Goal: Information Seeking & Learning: Check status

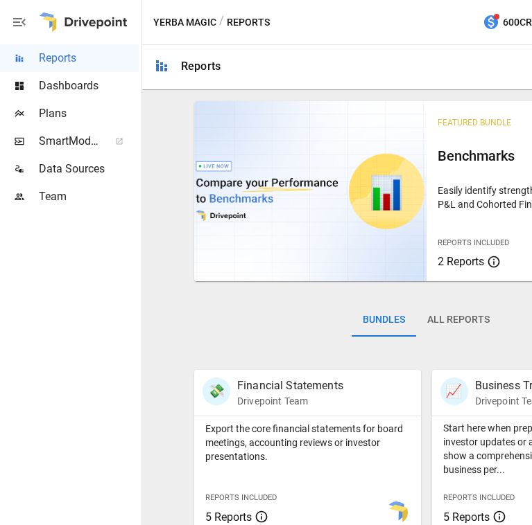
click at [528, 52] on div at bounding box center [465, 67] width 467 height 44
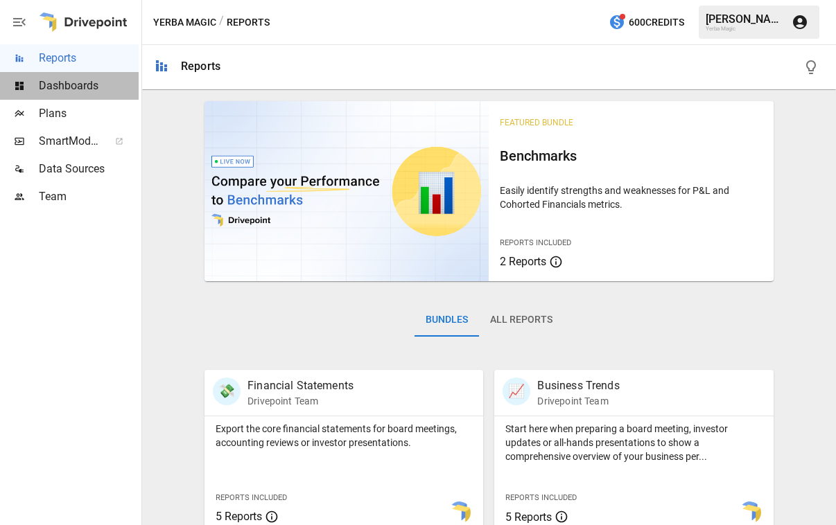
click at [111, 92] on span "Dashboards" at bounding box center [89, 86] width 100 height 17
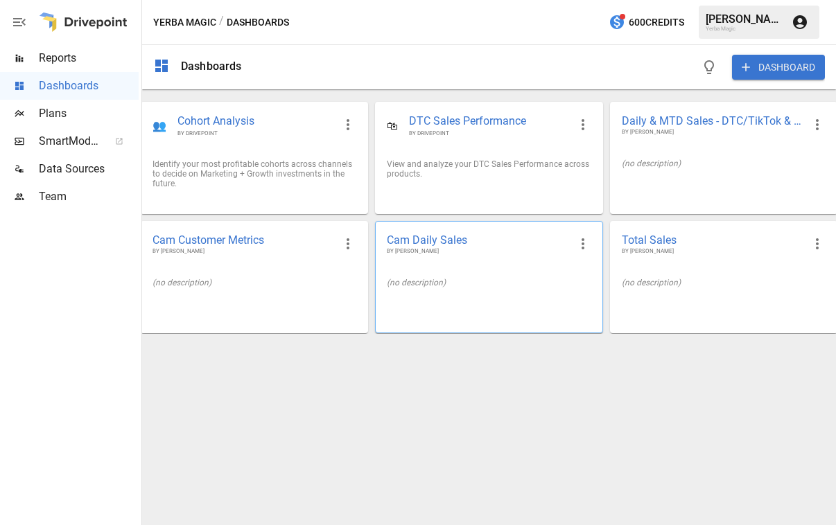
click at [482, 260] on div "Cam Daily Sales BY [PERSON_NAME]" at bounding box center [489, 244] width 226 height 45
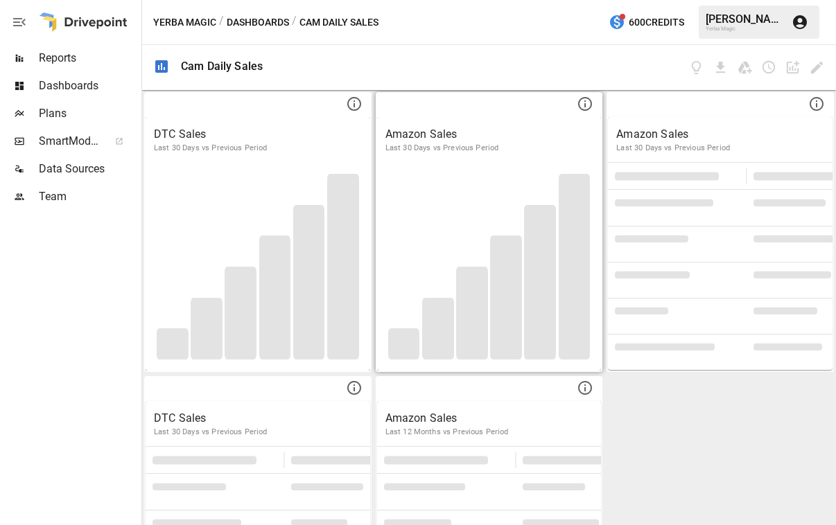
click at [475, 151] on p "Last 30 Days vs Previous Period" at bounding box center [489, 148] width 208 height 11
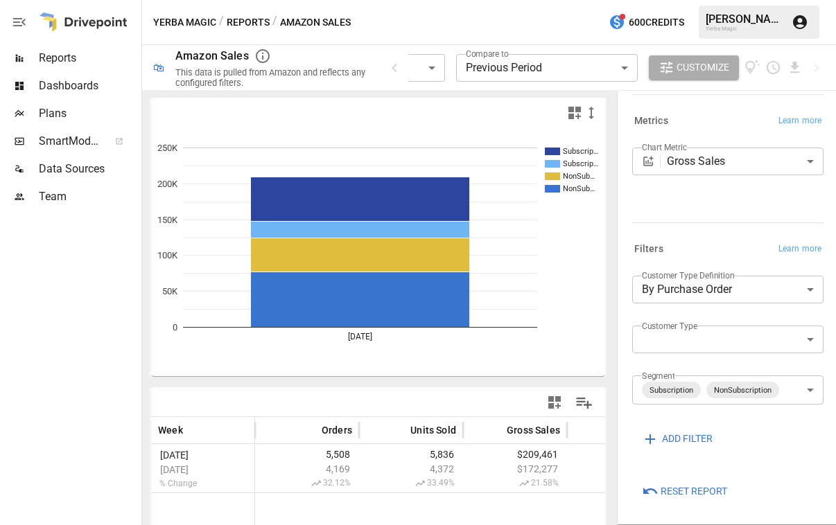
click at [517, 0] on body "**********" at bounding box center [418, 0] width 836 height 0
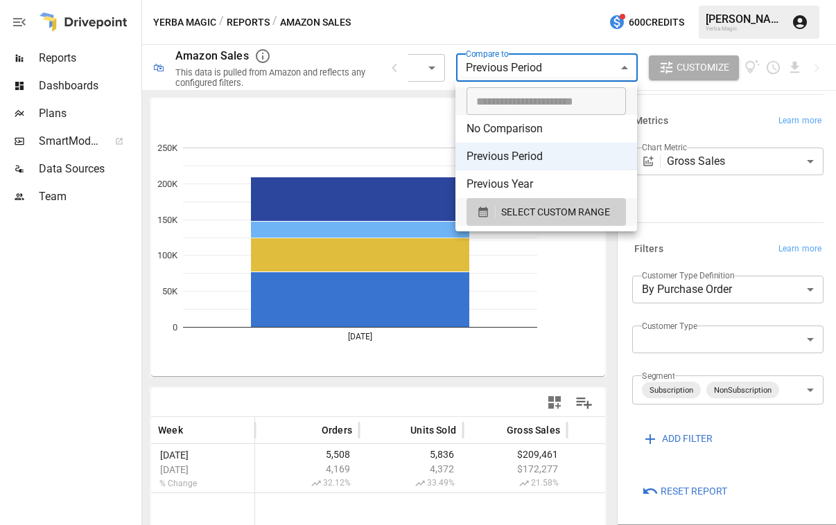
click at [491, 32] on div at bounding box center [418, 262] width 836 height 525
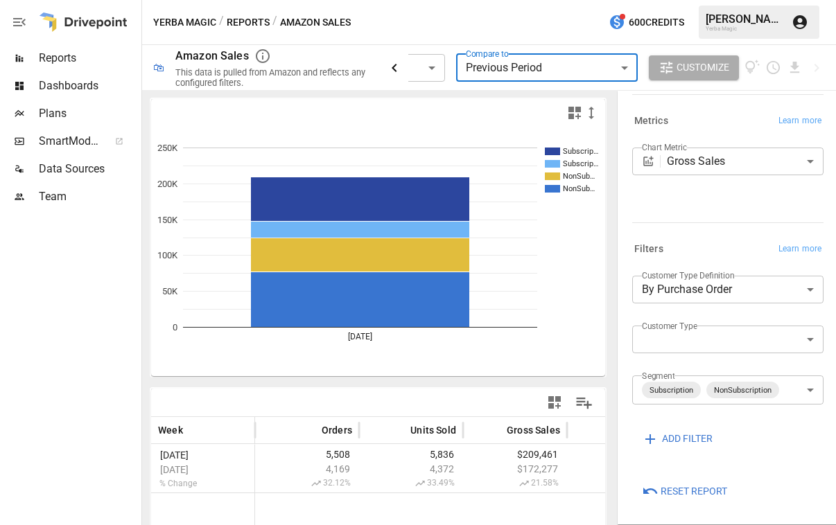
click at [396, 69] on icon "button" at bounding box center [394, 68] width 5 height 8
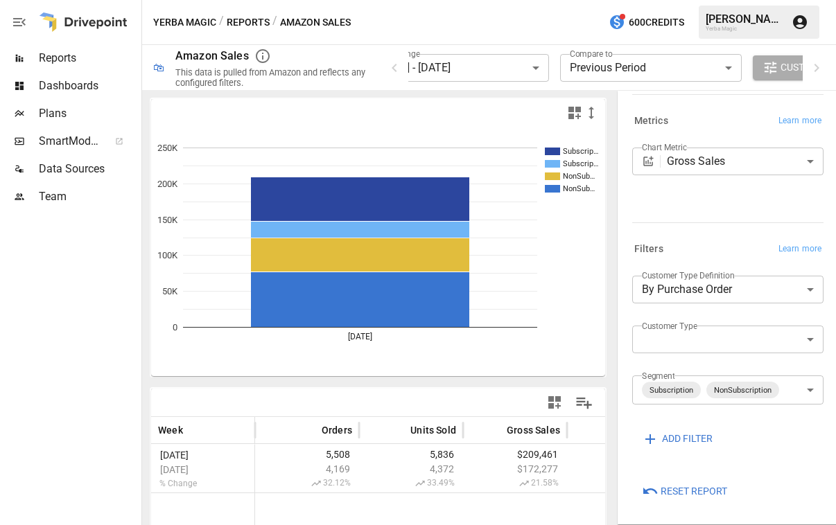
click at [485, 0] on body "**********" at bounding box center [418, 0] width 836 height 0
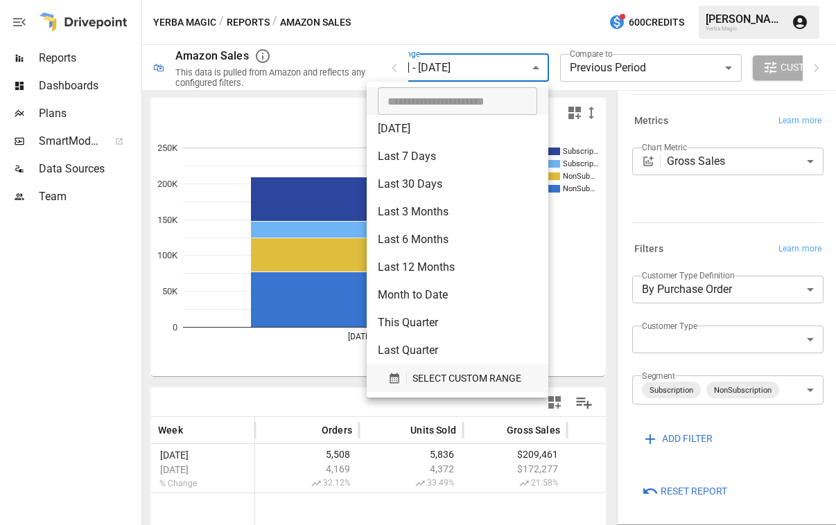
click at [460, 372] on span "SELECT CUSTOM RANGE" at bounding box center [466, 378] width 109 height 17
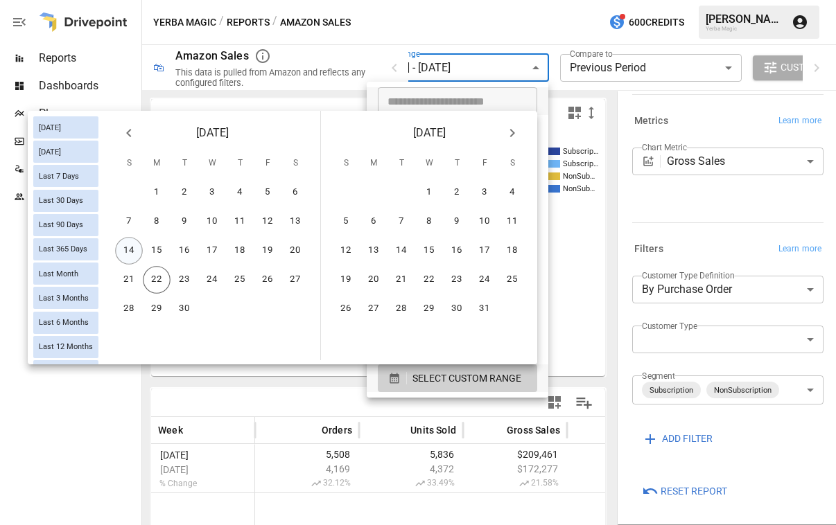
click at [138, 252] on button "14" at bounding box center [129, 251] width 28 height 28
click at [306, 254] on button "20" at bounding box center [295, 251] width 28 height 28
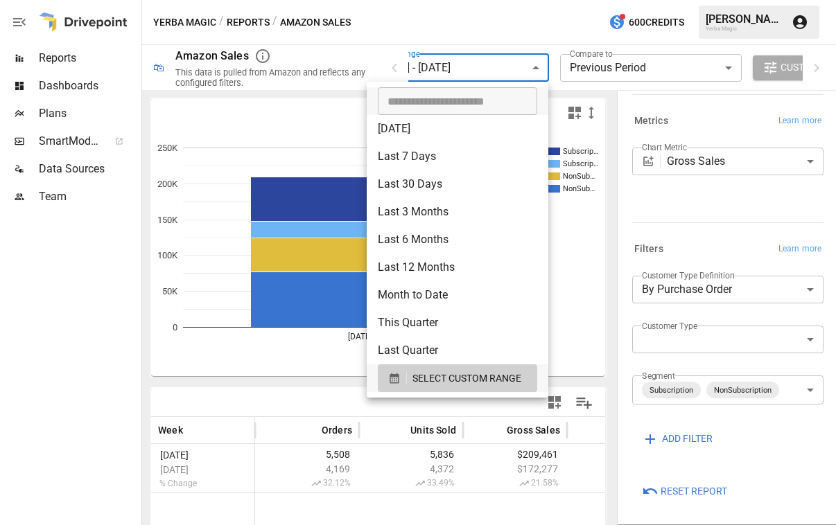
click at [560, 6] on div at bounding box center [418, 262] width 836 height 525
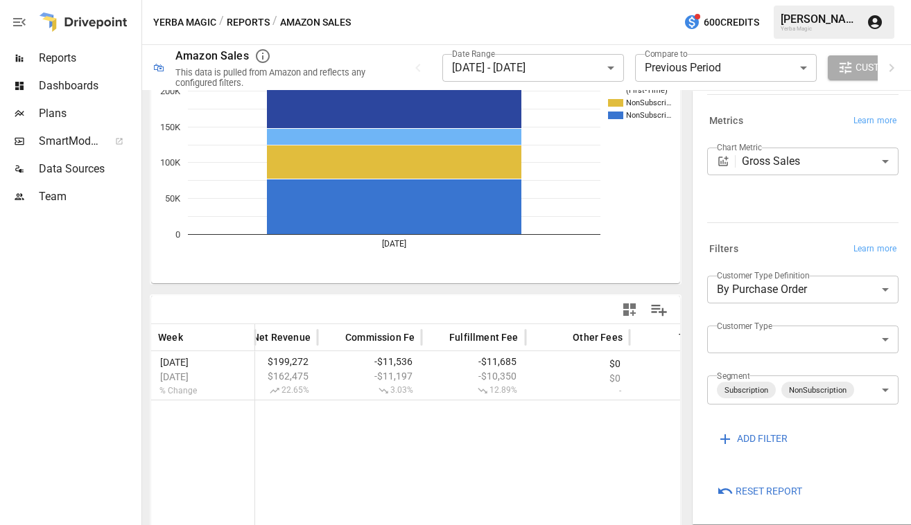
scroll to position [0, 875]
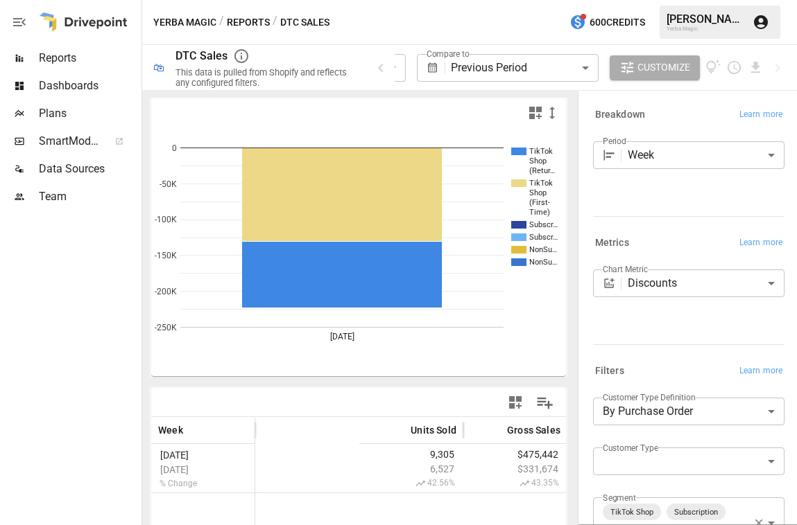
scroll to position [146, 0]
